Goal: Task Accomplishment & Management: Use online tool/utility

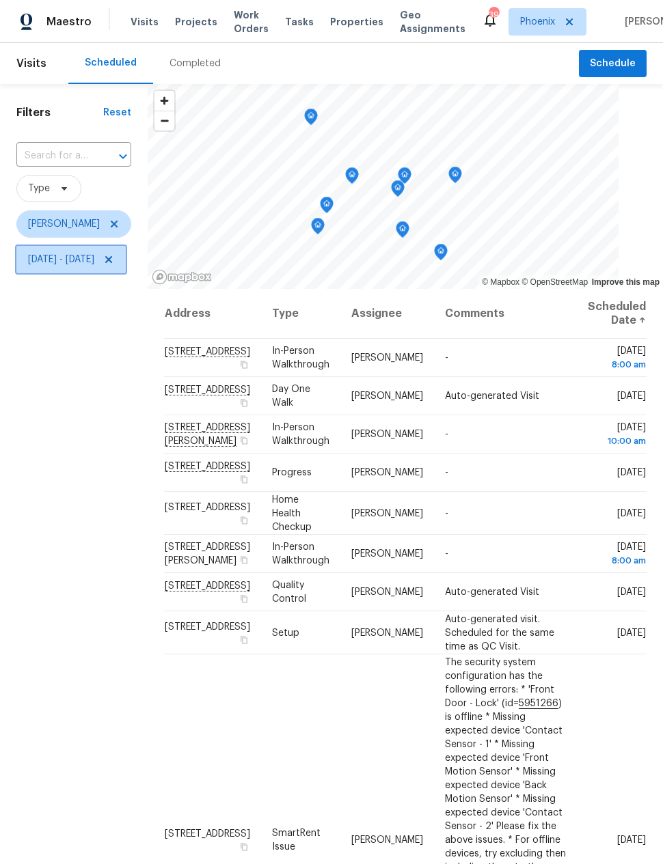
click at [77, 266] on span "Mon, Sep 08 - Tue, Sep 16" at bounding box center [61, 260] width 66 height 14
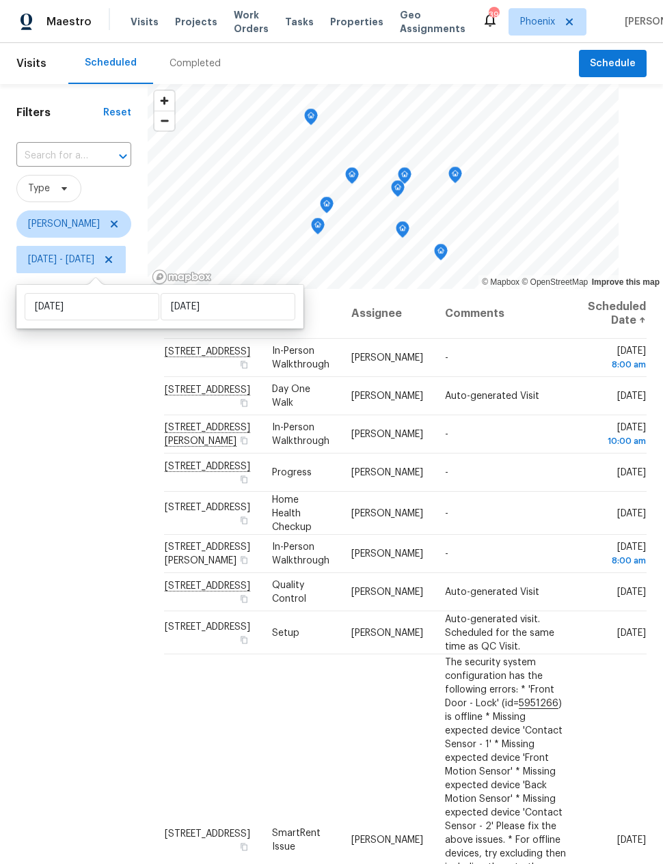
click at [97, 541] on div "Filters Reset ​ Type Nick Pulliam Mon, Sep 08 - Tue, Sep 16" at bounding box center [74, 532] width 148 height 897
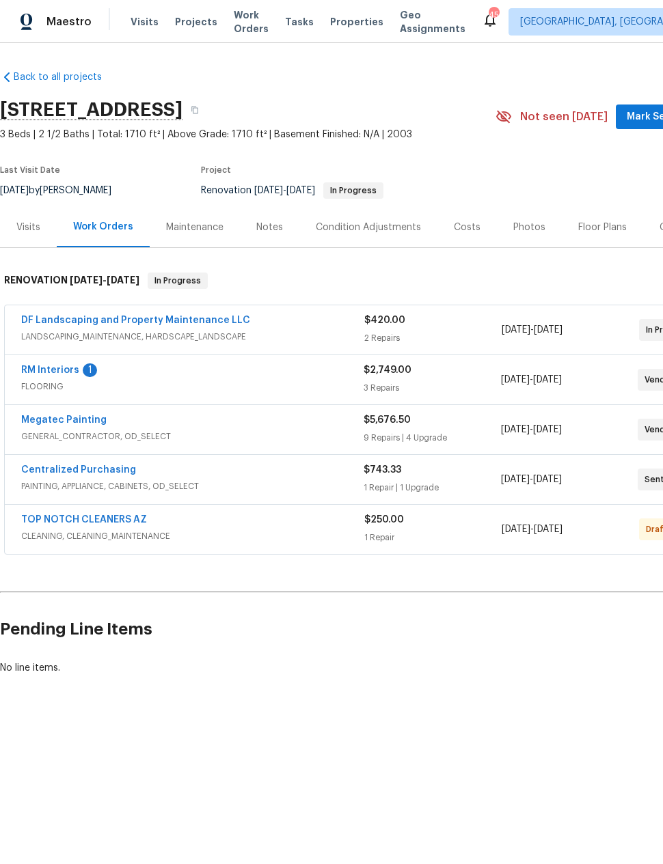
click at [45, 371] on link "RM Interiors" at bounding box center [50, 371] width 58 height 10
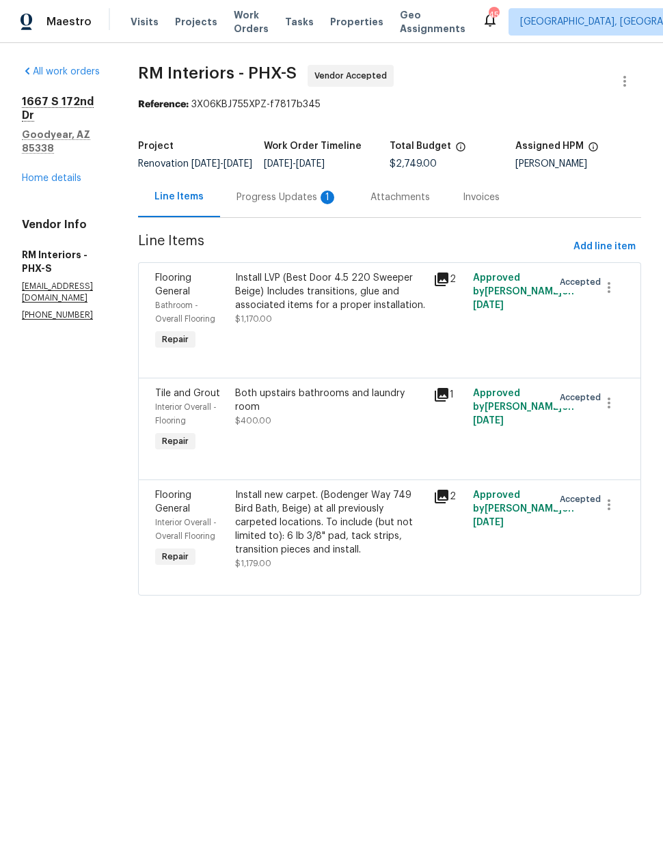
click at [292, 204] on div "Progress Updates 1" at bounding box center [286, 198] width 101 height 14
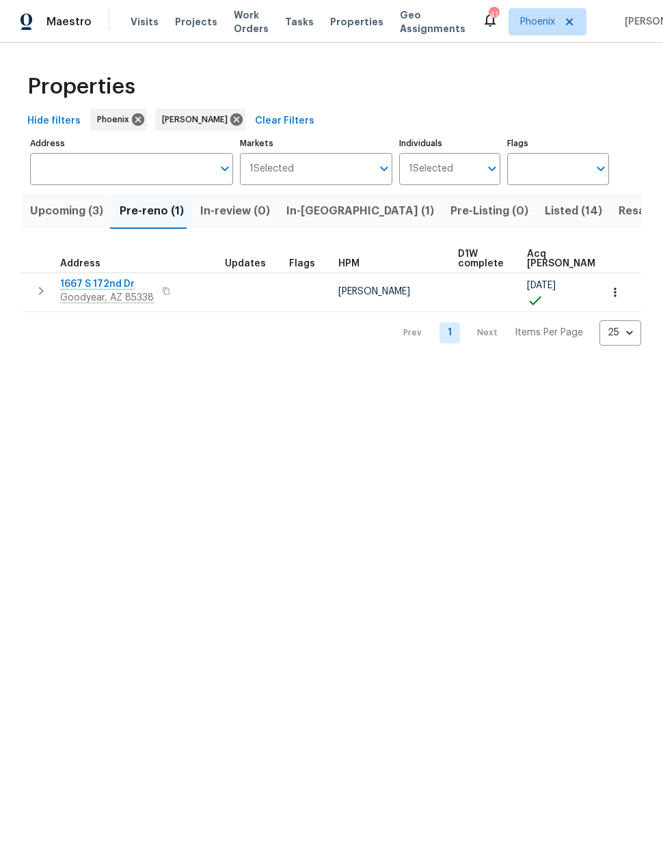
click at [309, 210] on span "In-[GEOGRAPHIC_DATA] (1)" at bounding box center [360, 211] width 148 height 19
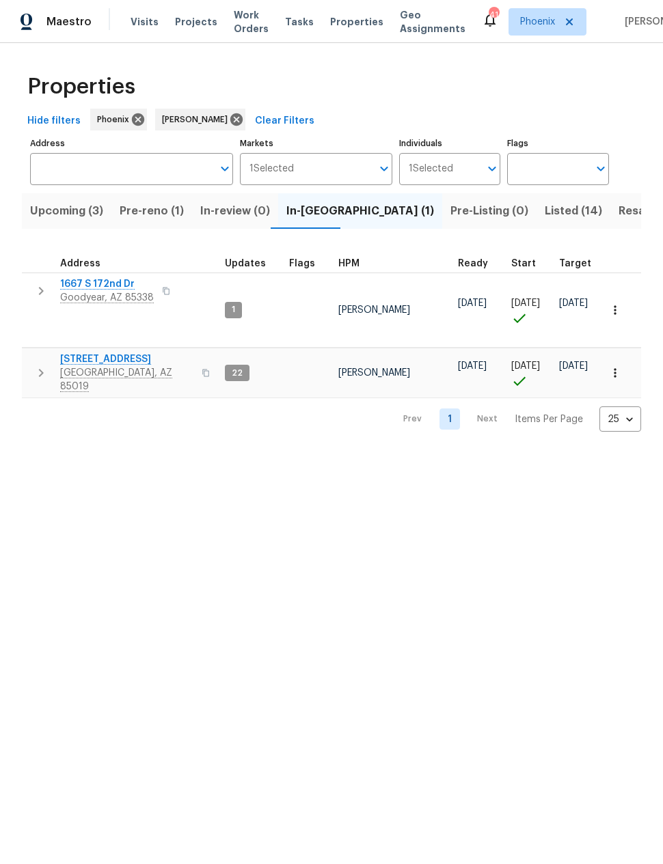
click at [618, 210] on span "Resale (8)" at bounding box center [645, 211] width 54 height 19
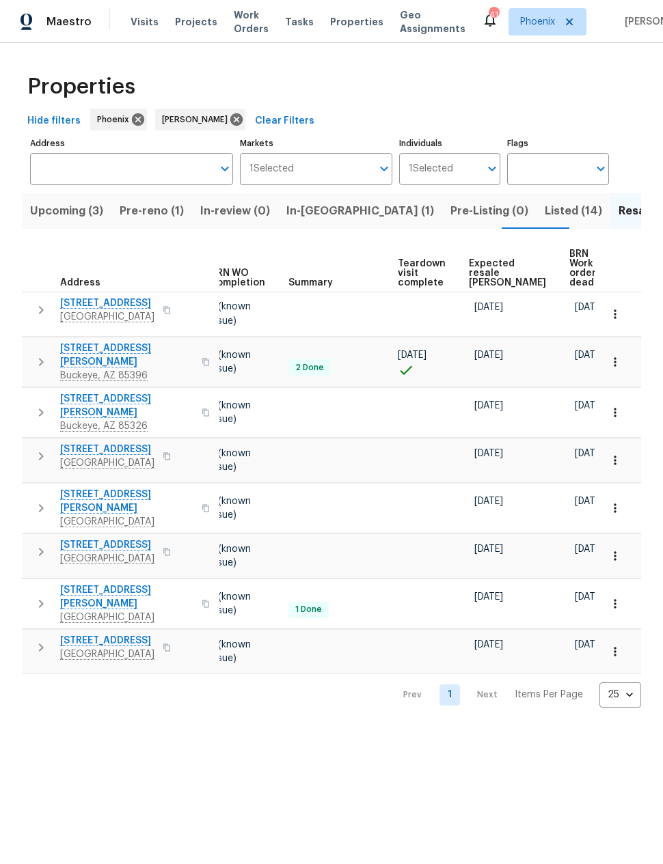
scroll to position [0, 182]
click at [482, 269] on span "Expected resale COE" at bounding box center [508, 273] width 77 height 29
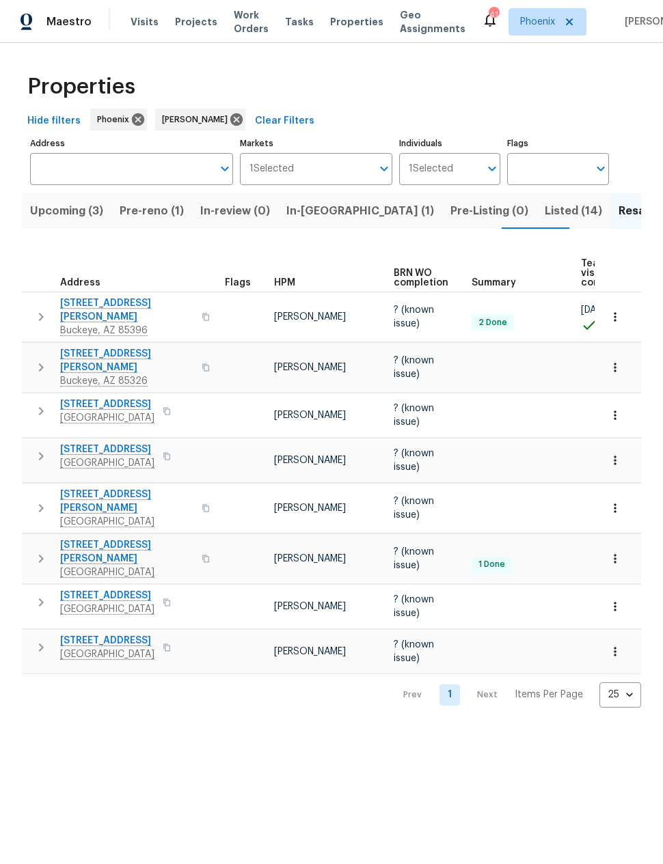
click at [545, 209] on span "Listed (14)" at bounding box center [573, 211] width 57 height 19
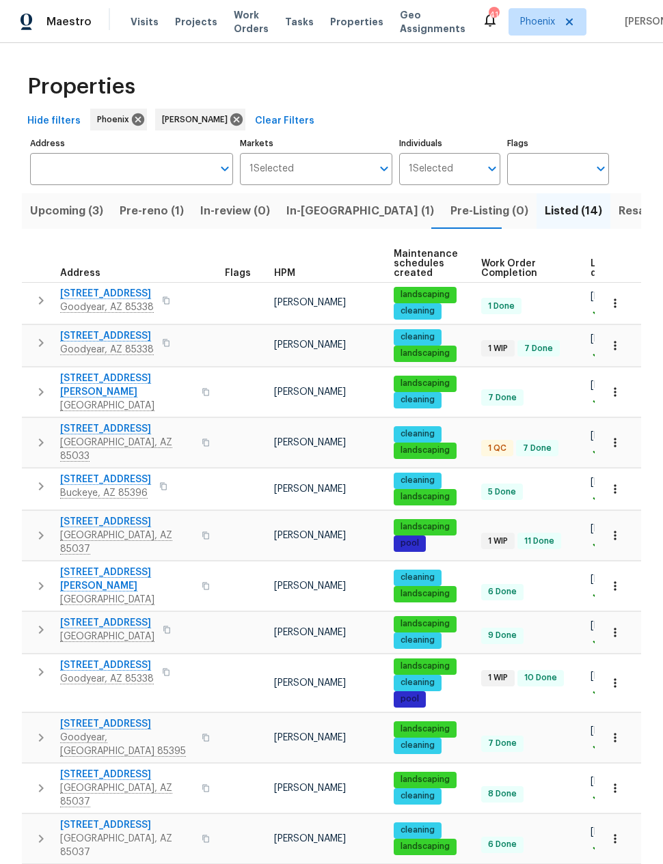
click at [93, 422] on span "3614 N 64th Dr" at bounding box center [126, 429] width 133 height 14
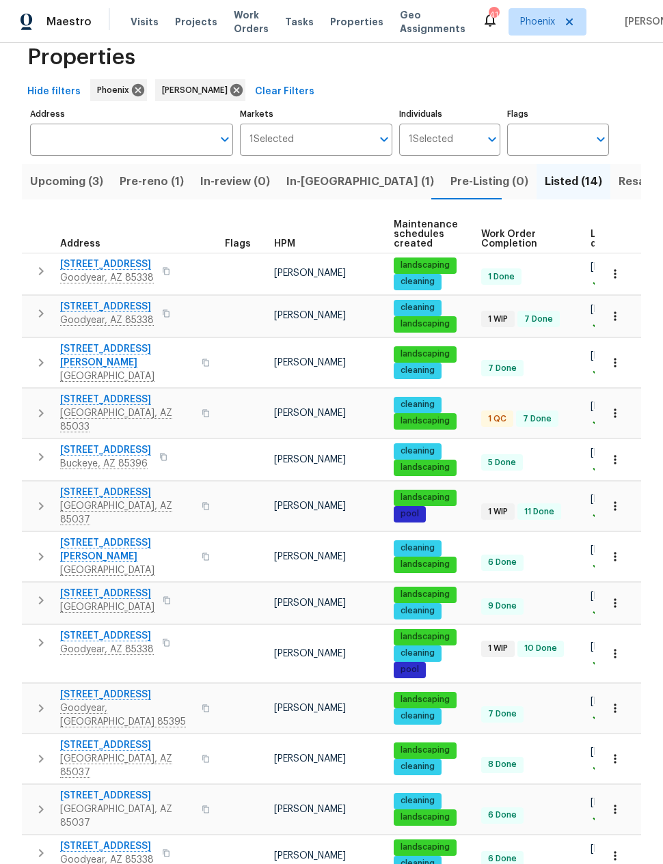
scroll to position [29, 0]
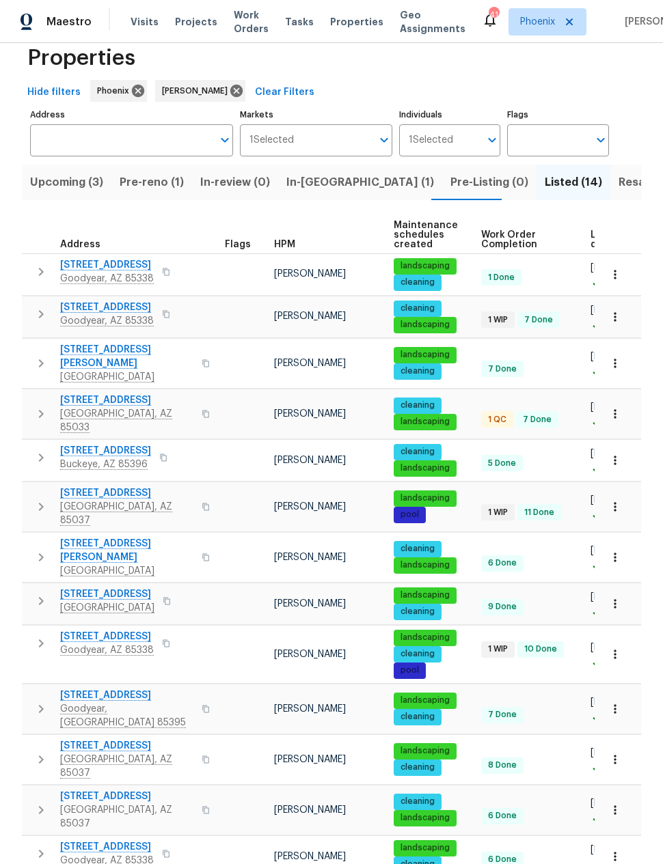
click at [92, 487] on span "4225 N 92nd Ln" at bounding box center [126, 494] width 133 height 14
click at [58, 180] on span "Upcoming (3)" at bounding box center [66, 182] width 73 height 19
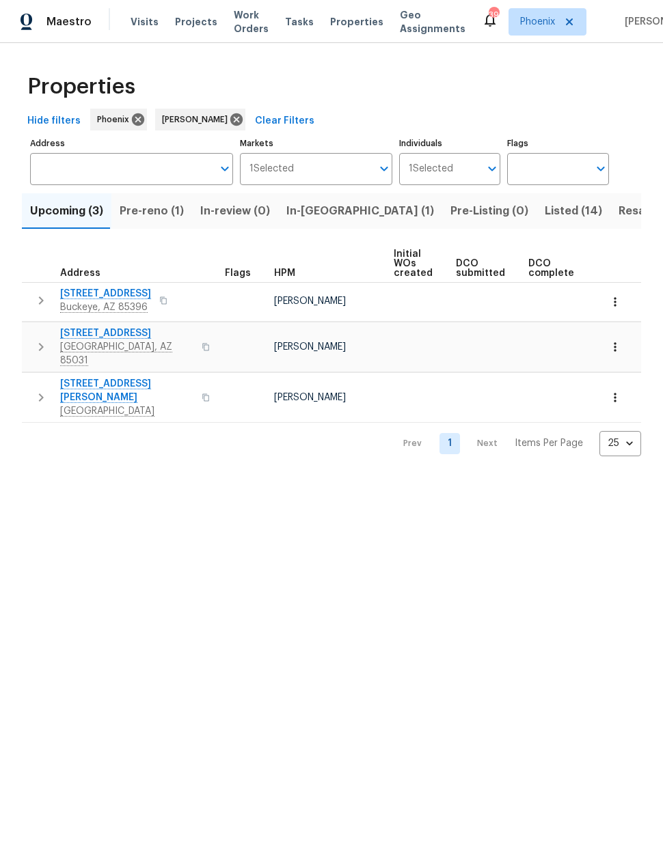
click at [135, 478] on html "Maestro Visits Projects Work Orders Tasks Properties Geo Assignments 39 Phoenix…" at bounding box center [331, 239] width 663 height 478
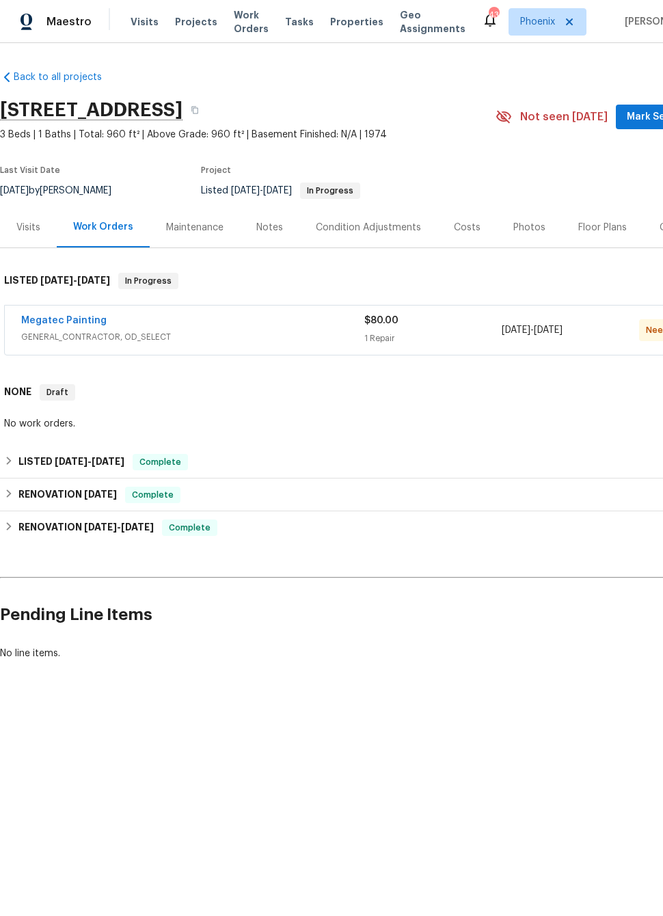
click at [66, 321] on link "Megatec Painting" at bounding box center [63, 321] width 85 height 10
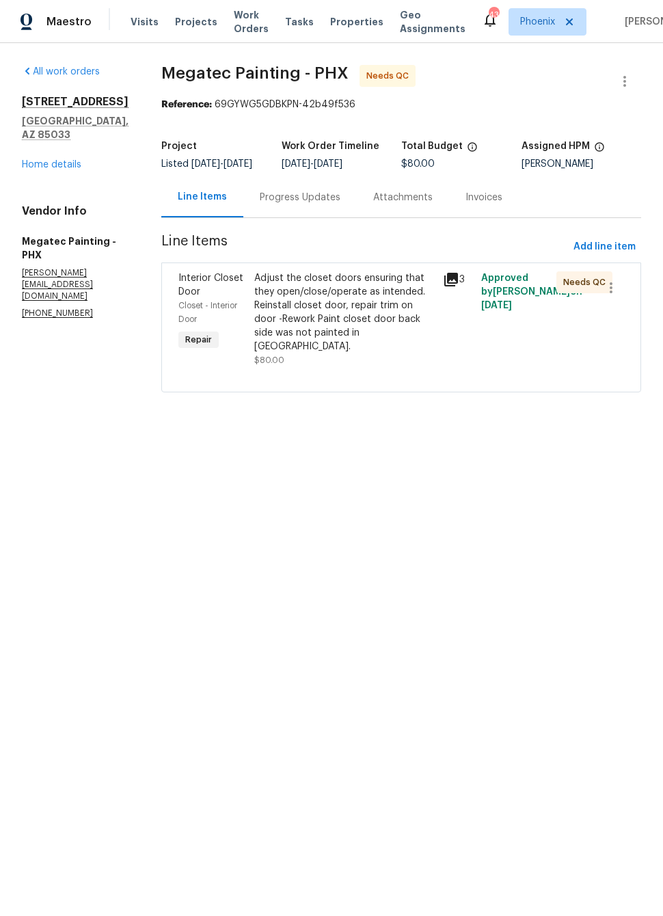
click at [274, 336] on div "Adjust the closet doors ensuring that they open/close/operate as intended. Rein…" at bounding box center [344, 312] width 181 height 82
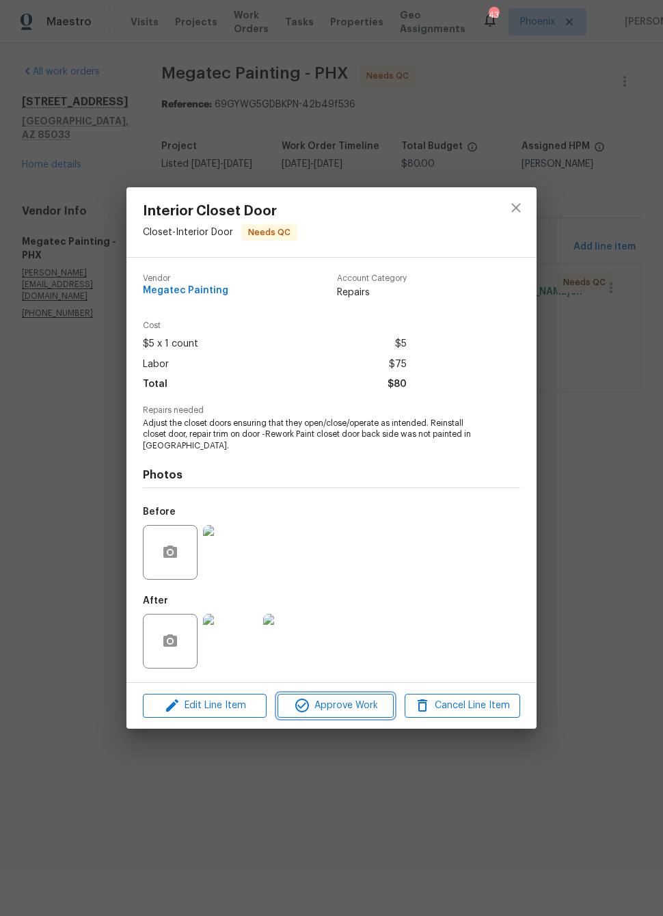
click at [344, 701] on span "Approve Work" at bounding box center [335, 705] width 107 height 17
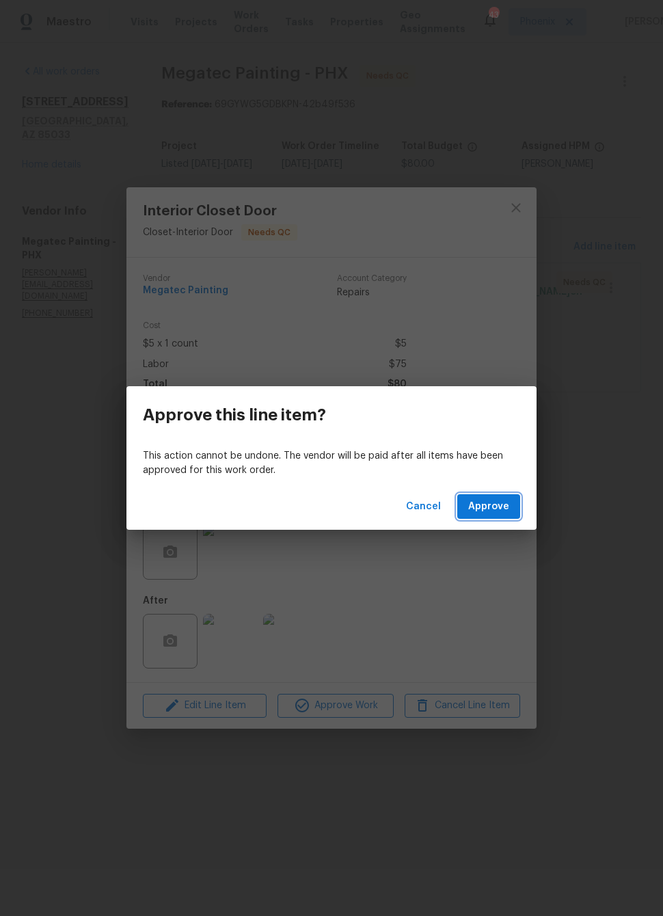
click at [495, 508] on span "Approve" at bounding box center [488, 506] width 41 height 17
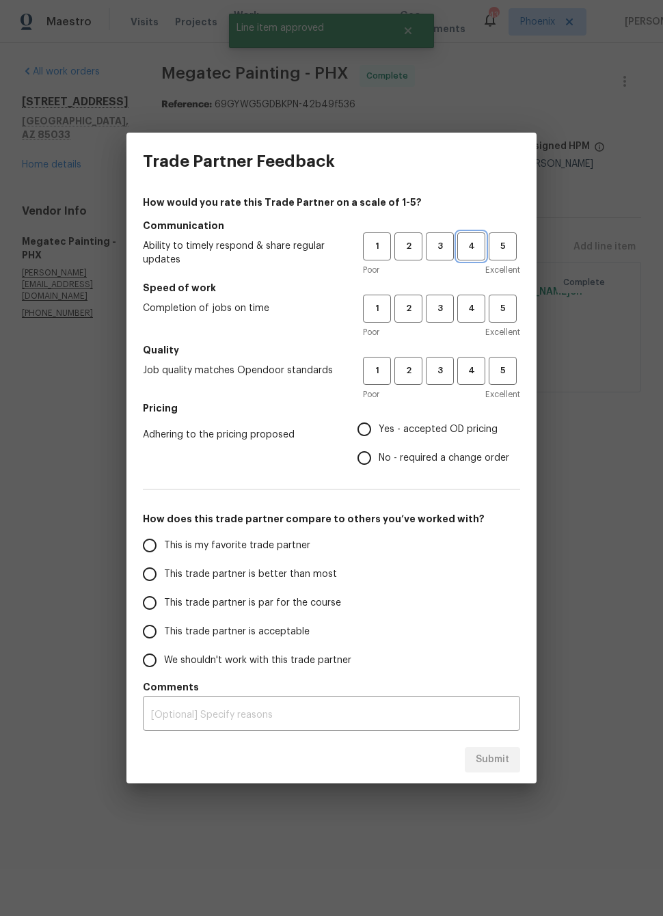
click at [476, 243] on span "4" at bounding box center [471, 246] width 25 height 16
click at [475, 305] on span "4" at bounding box center [471, 309] width 25 height 16
click at [479, 368] on span "4" at bounding box center [471, 371] width 25 height 16
click at [361, 426] on input "Yes - accepted OD pricing" at bounding box center [364, 429] width 29 height 29
radio input "true"
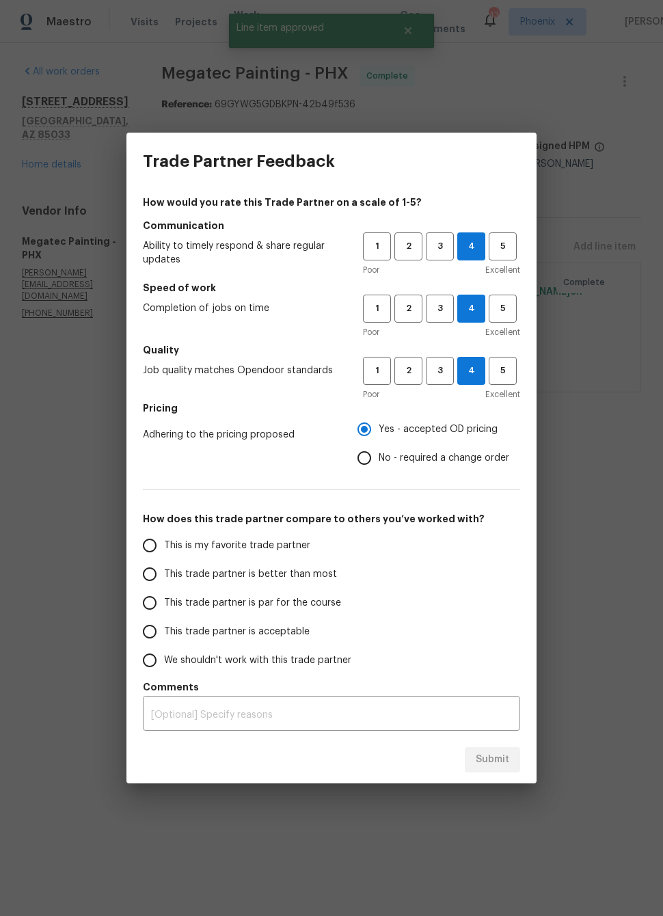
click at [154, 573] on input "This trade partner is better than most" at bounding box center [149, 574] width 29 height 29
click at [510, 765] on button "Submit" at bounding box center [492, 759] width 55 height 25
radio input "true"
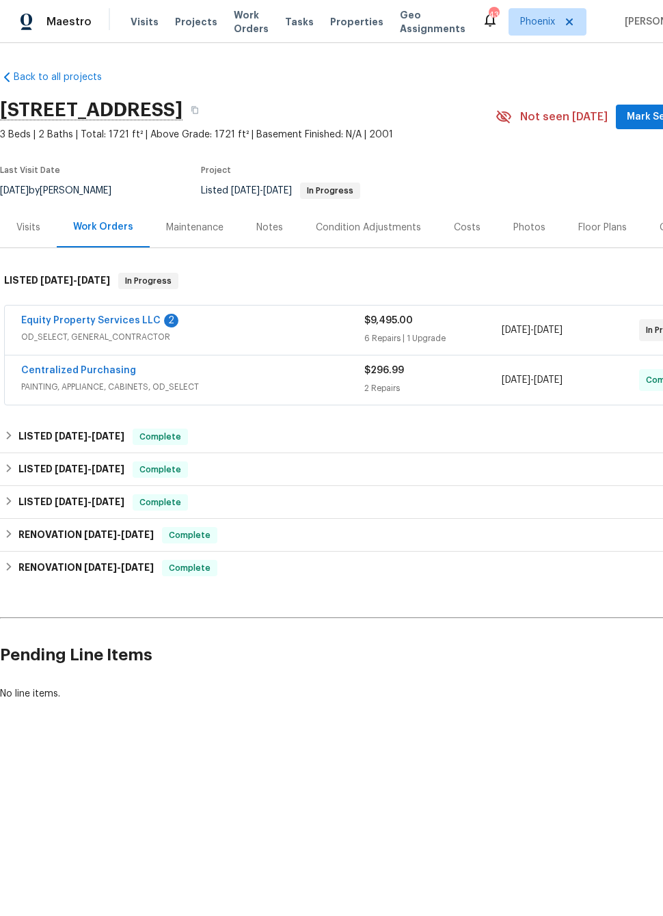
click at [56, 318] on link "Equity Property Services LLC" at bounding box center [90, 321] width 139 height 10
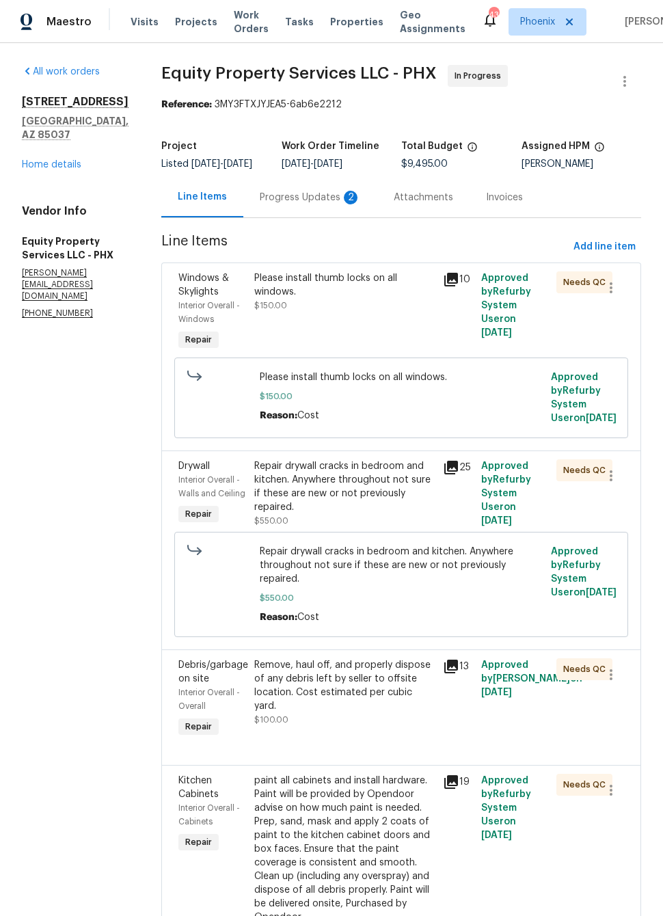
click at [304, 199] on div "Progress Updates 2" at bounding box center [310, 198] width 101 height 14
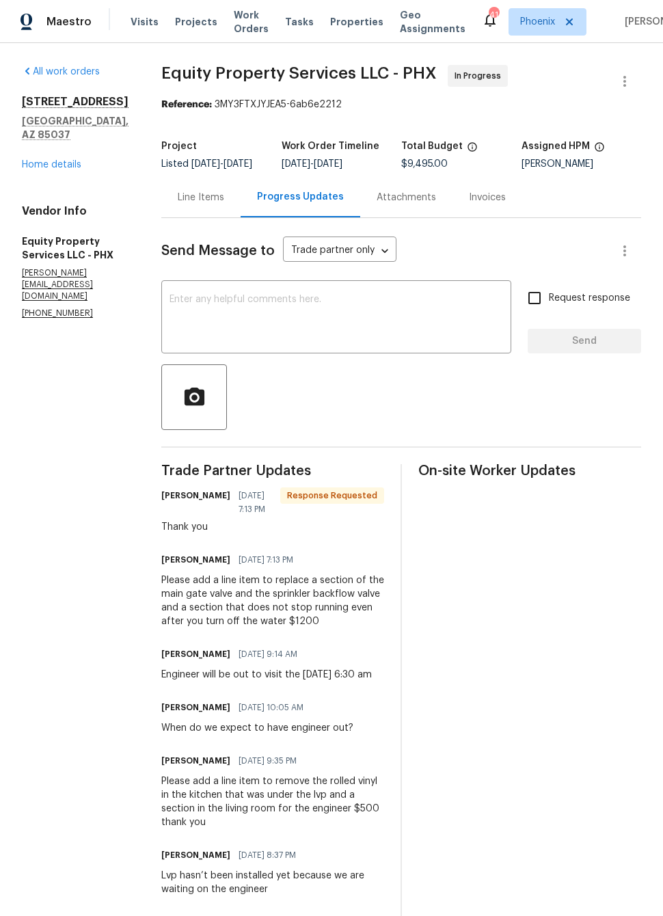
click at [194, 197] on div "Line Items" at bounding box center [201, 198] width 46 height 14
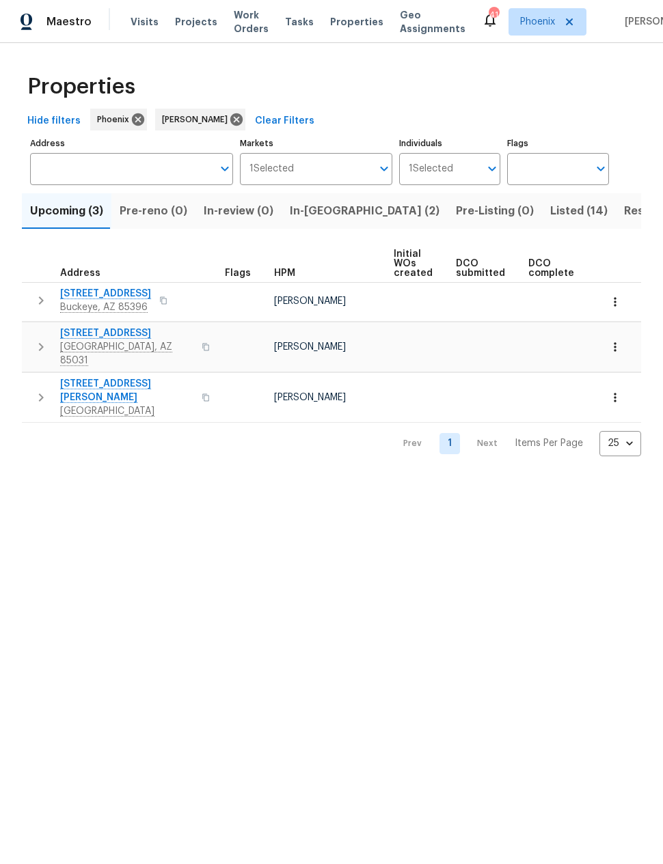
click at [320, 209] on span "In-[GEOGRAPHIC_DATA] (2)" at bounding box center [365, 211] width 150 height 19
